Goal: Find specific page/section

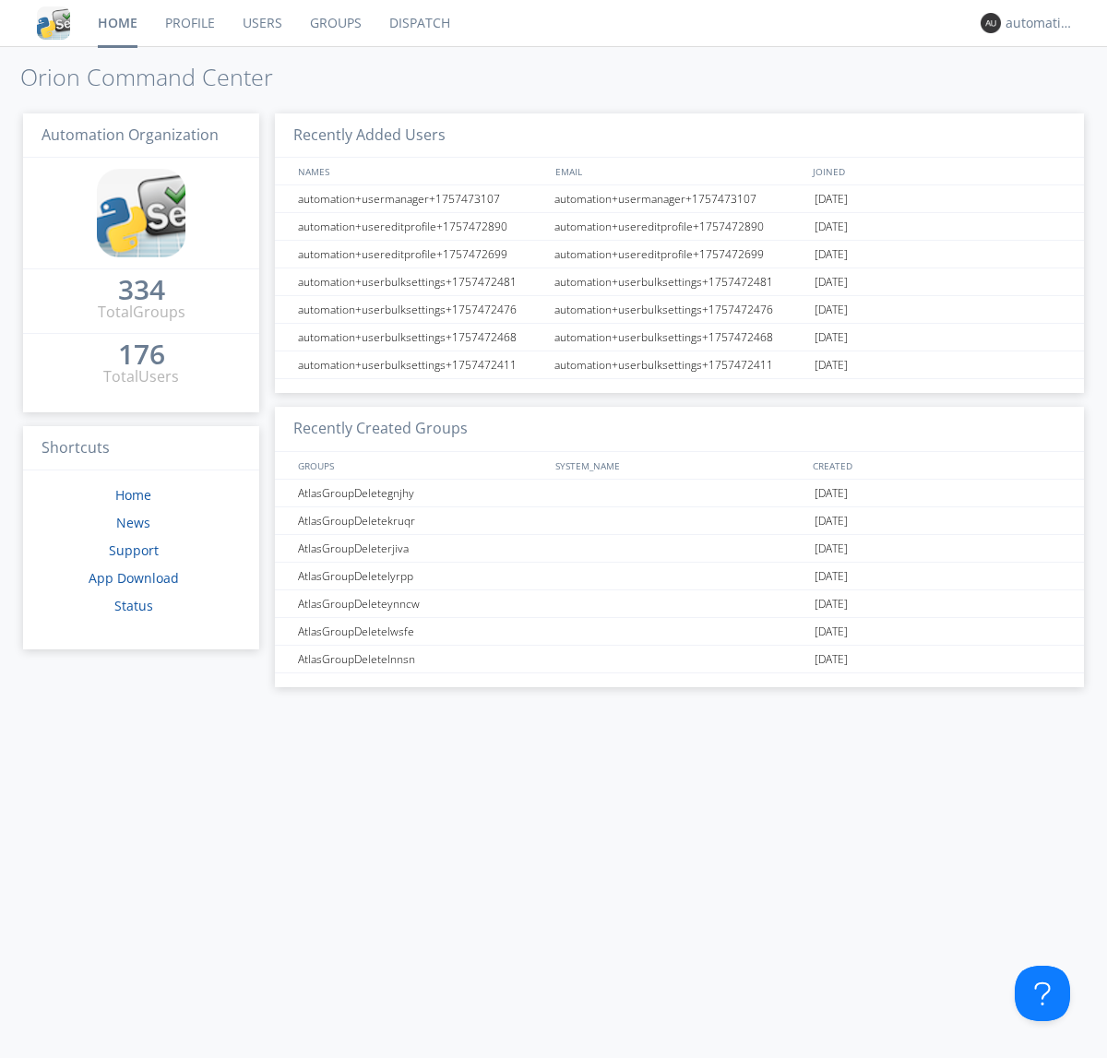
click at [418, 23] on link "Dispatch" at bounding box center [419, 23] width 89 height 46
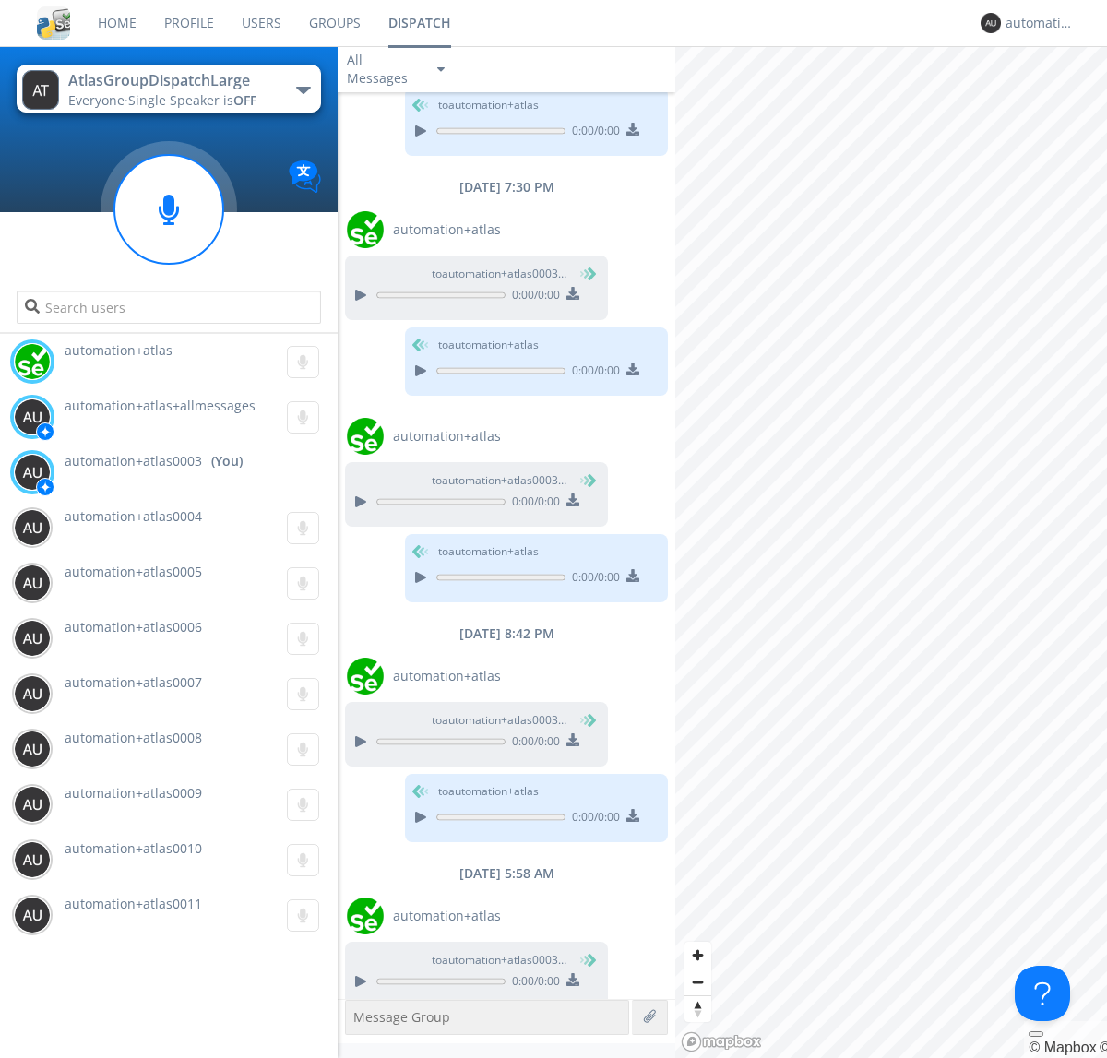
scroll to position [259, 0]
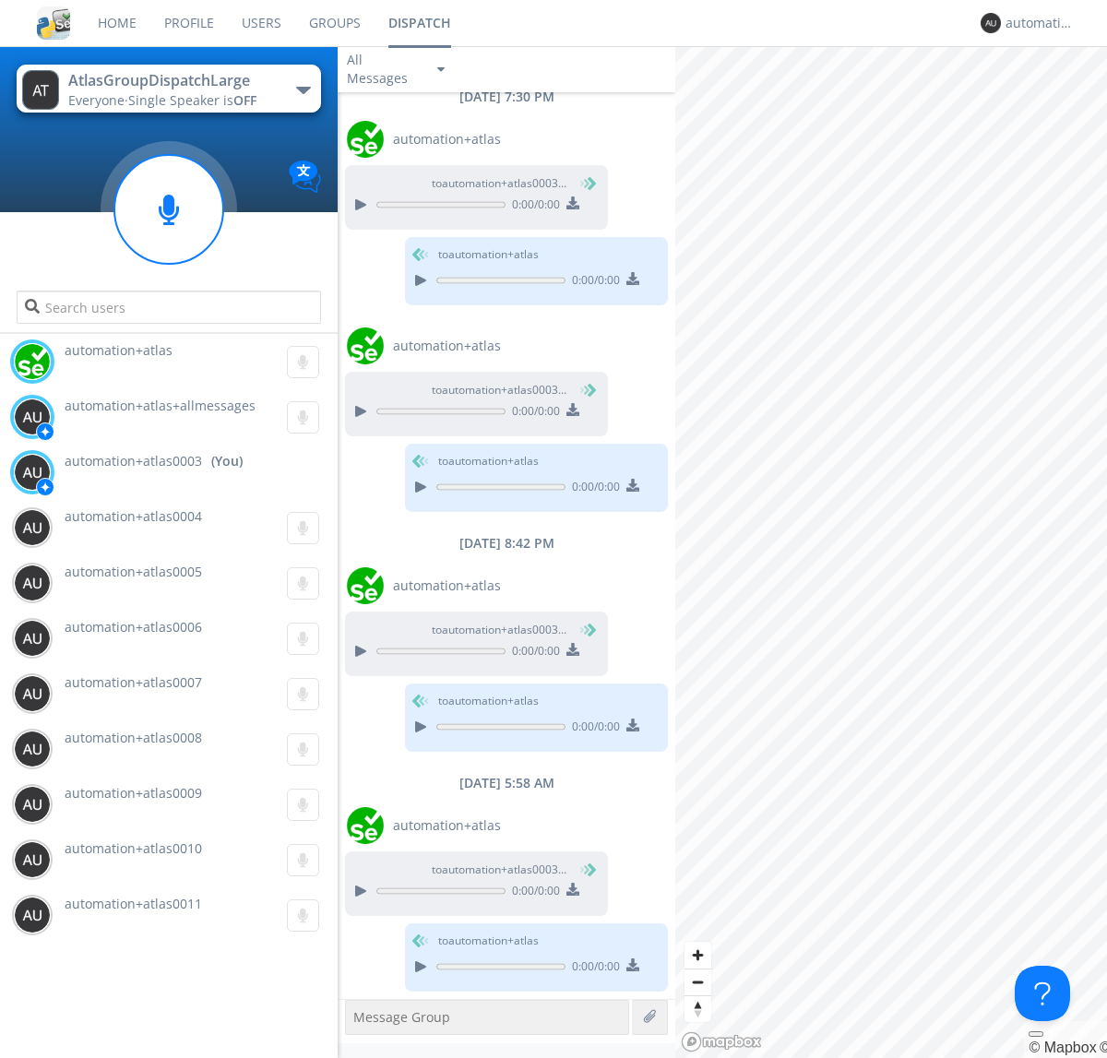
click at [302, 89] on div "button" at bounding box center [303, 90] width 15 height 7
click at [0, 0] on span "AtlasGroupDispatch" at bounding box center [0, 0] width 0 height 0
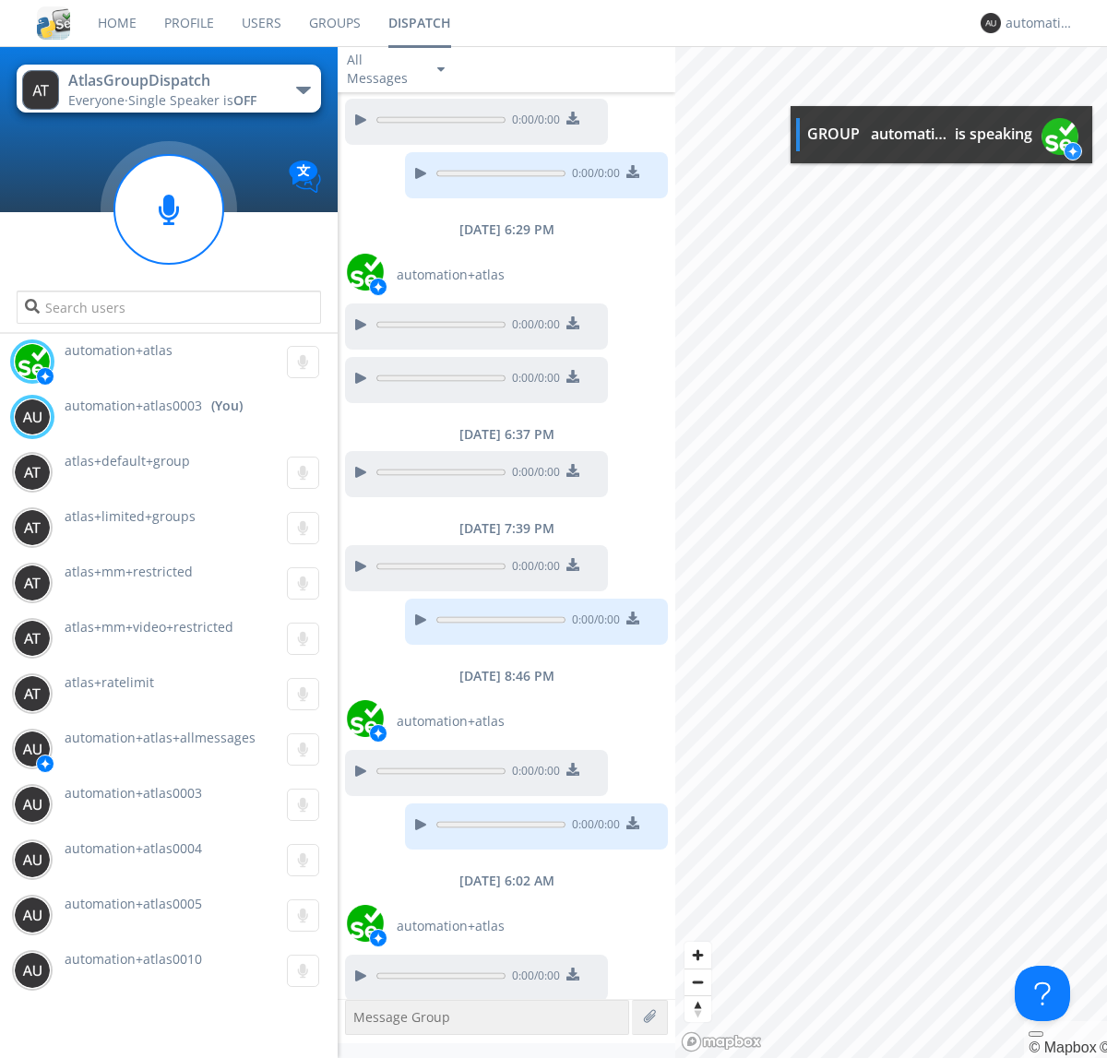
scroll to position [272, 0]
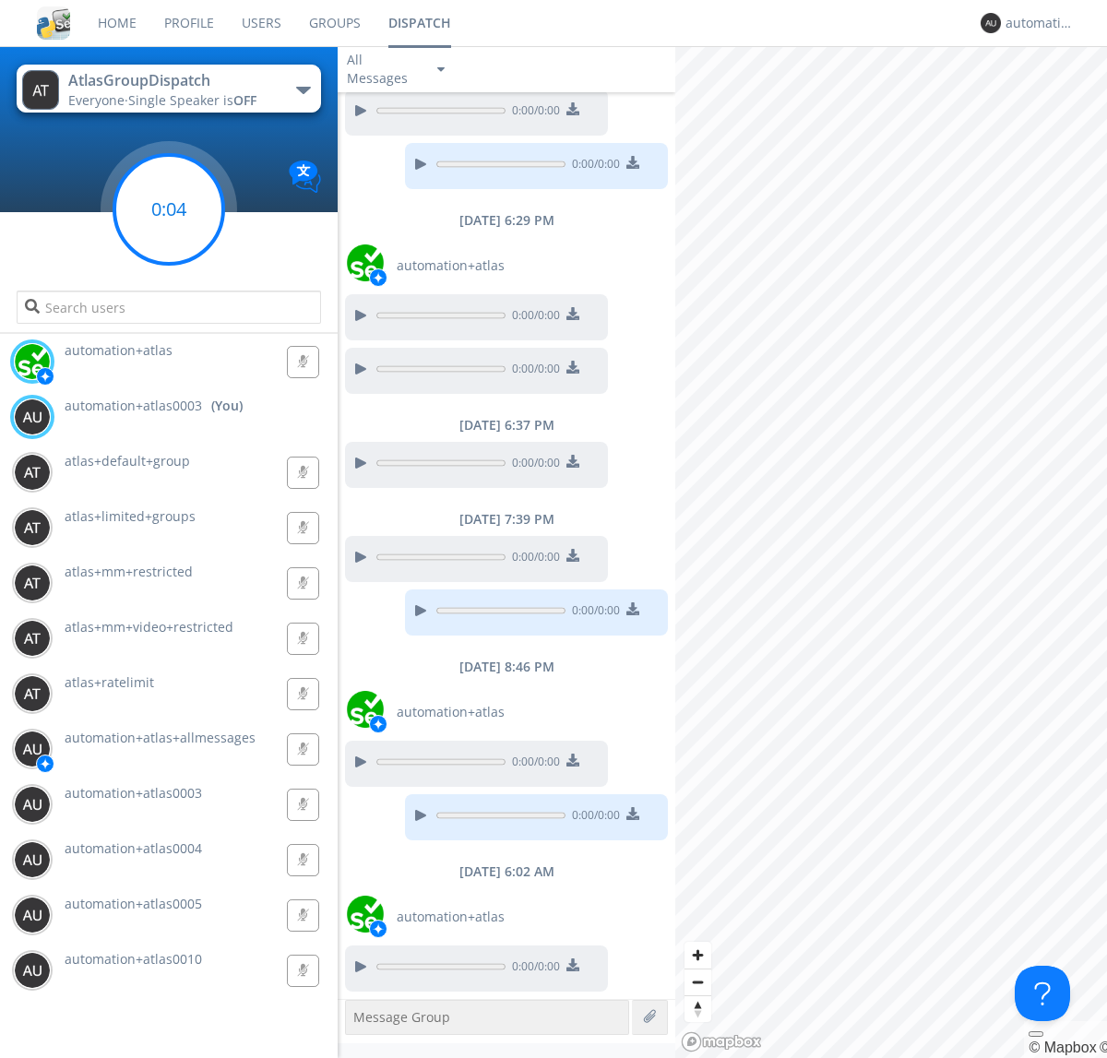
click at [169, 209] on g at bounding box center [168, 209] width 109 height 109
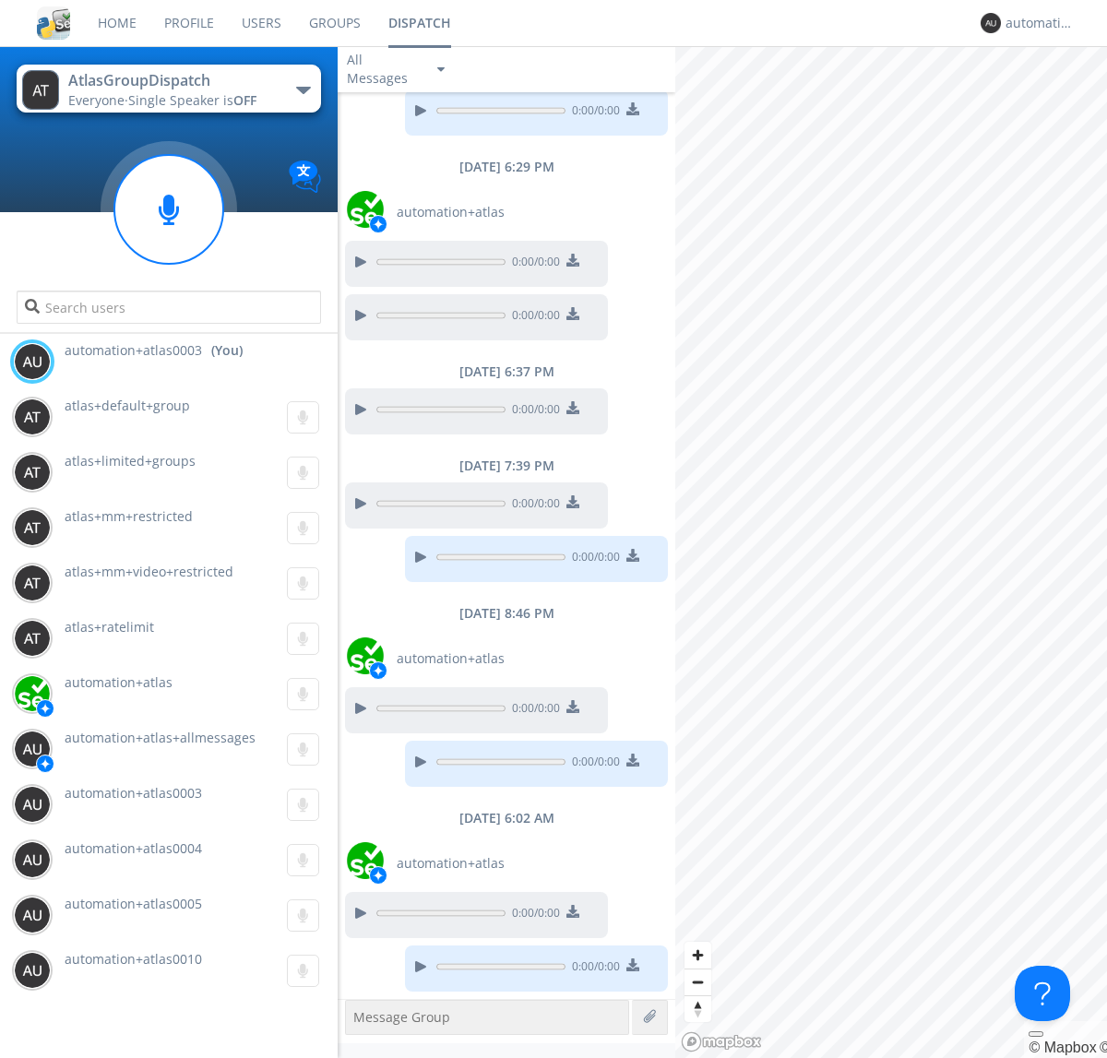
click at [302, 89] on div "button" at bounding box center [303, 90] width 15 height 7
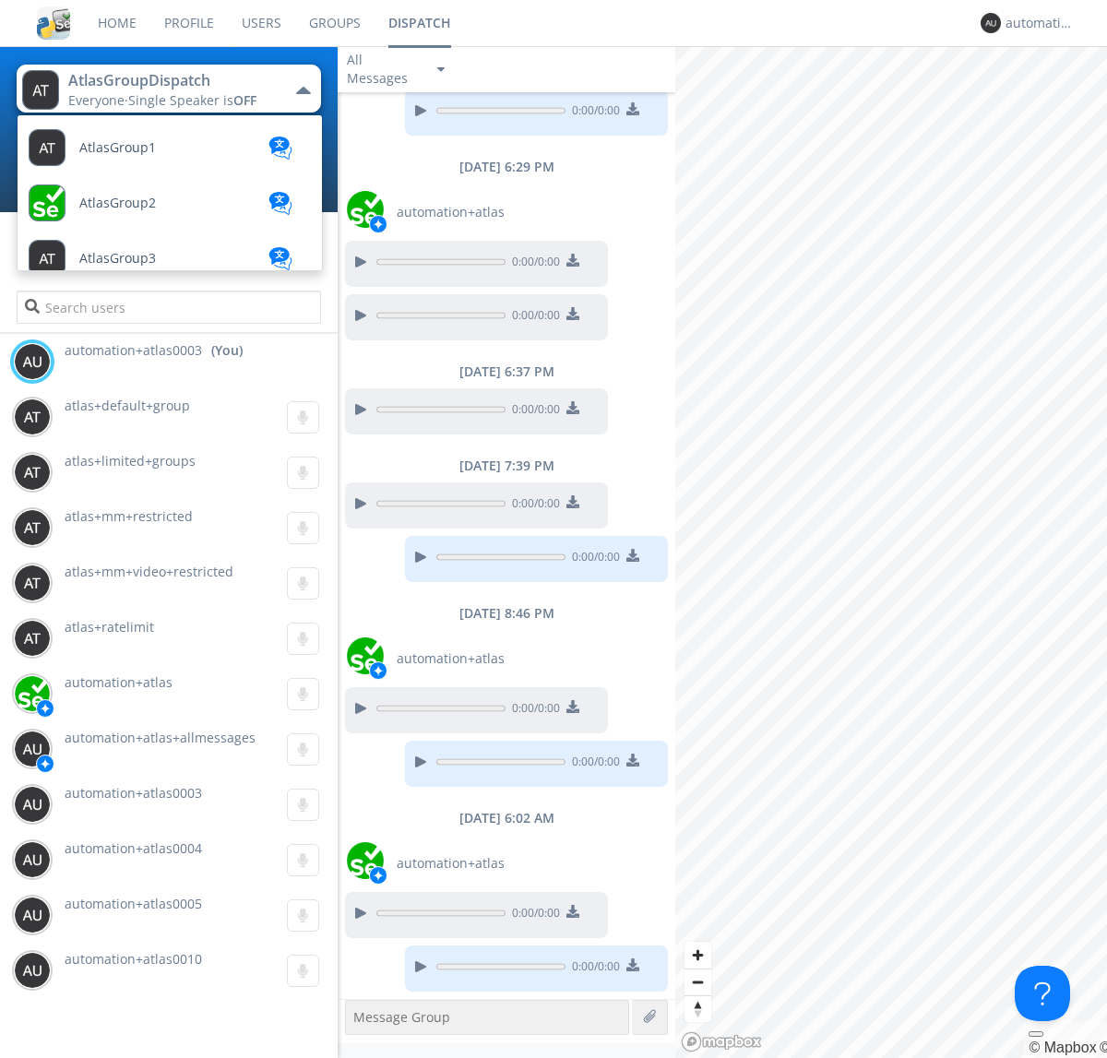
click at [143, 916] on span "AtlasGroupDispatch2" at bounding box center [144, 923] width 131 height 14
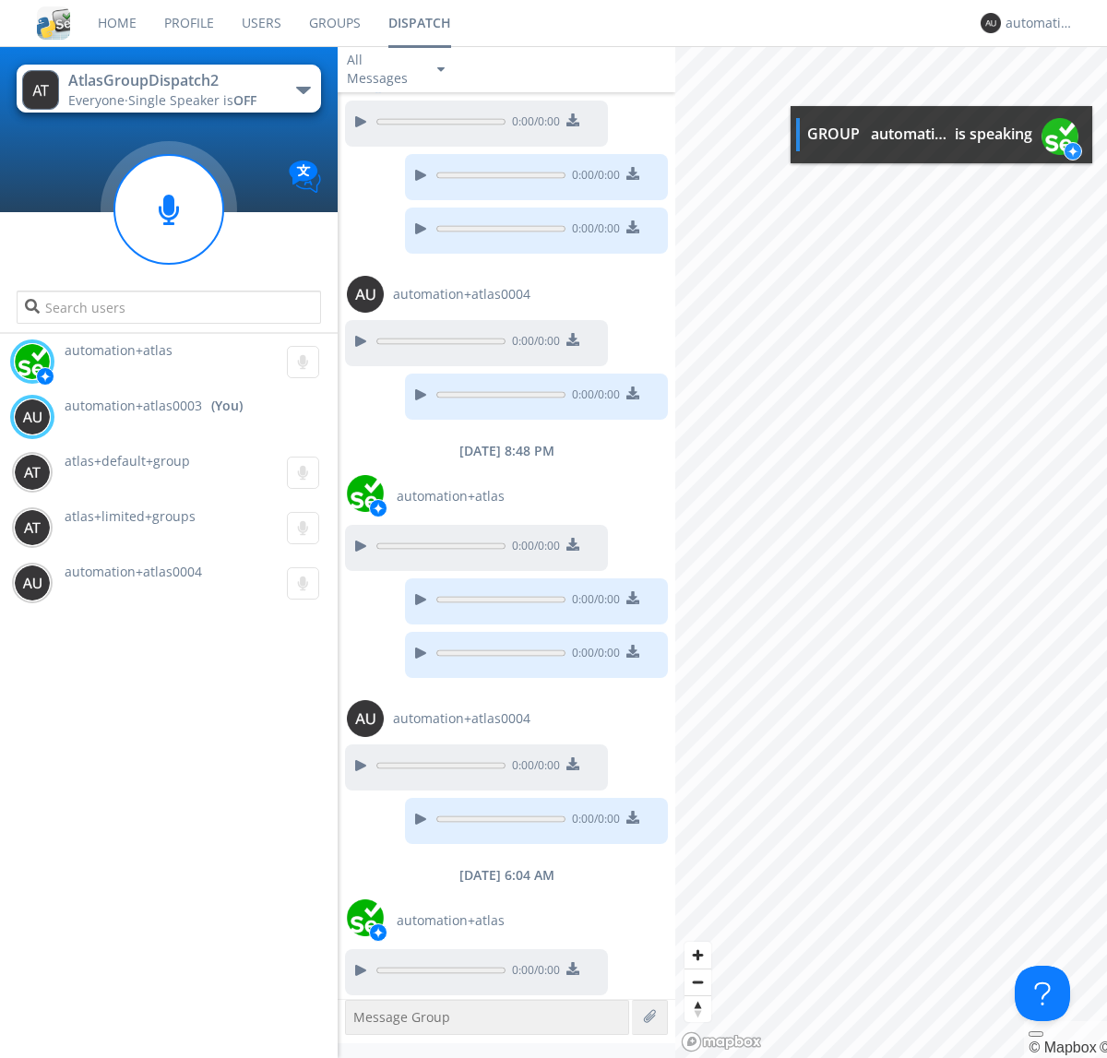
scroll to position [517, 0]
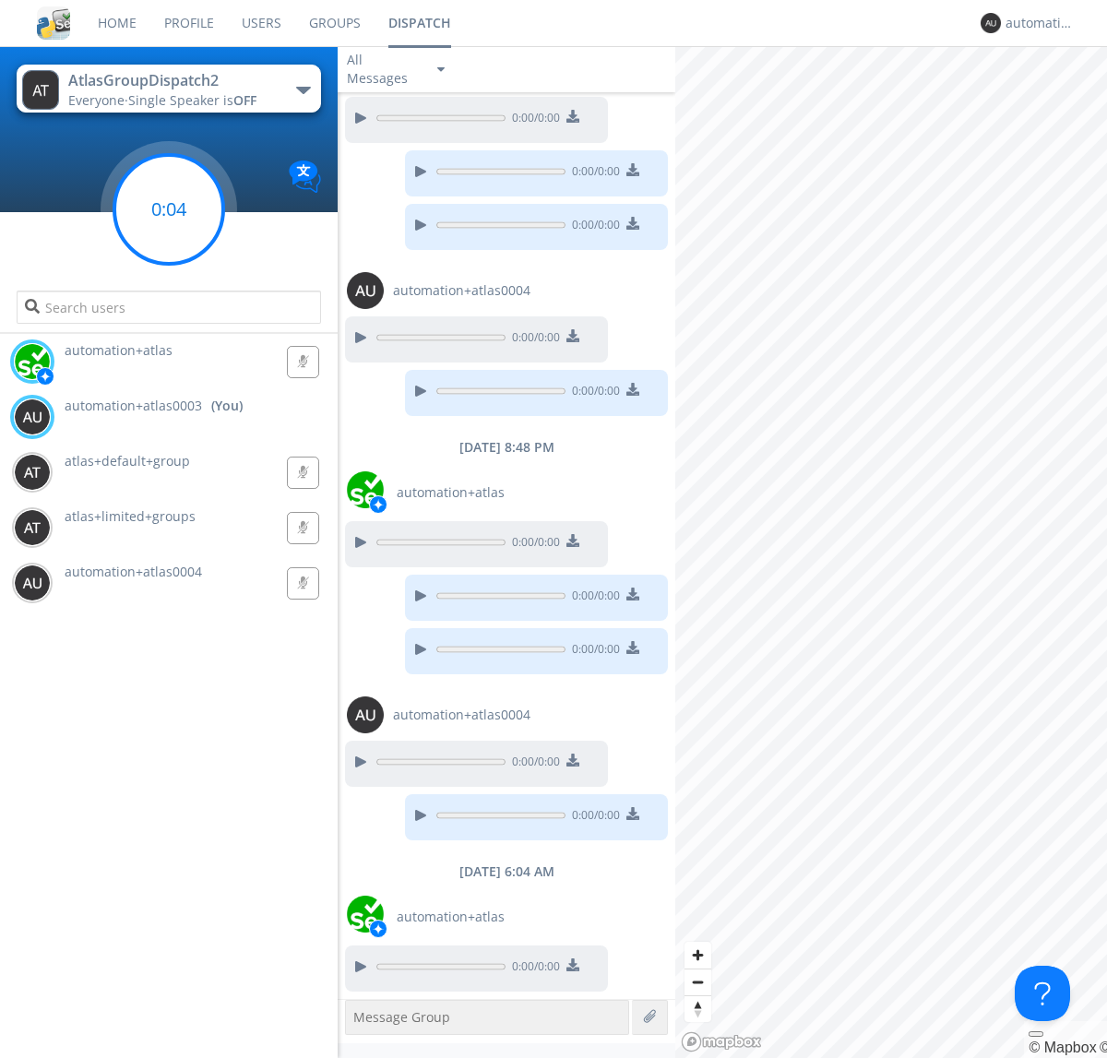
click at [169, 209] on g at bounding box center [168, 209] width 109 height 109
